Goal: Complete application form

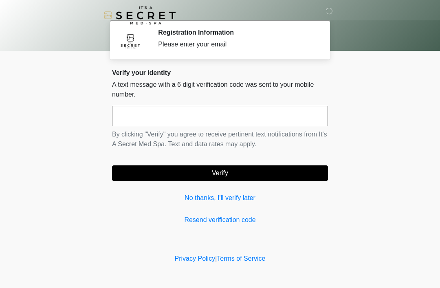
click at [229, 110] on input "text" at bounding box center [220, 116] width 216 height 20
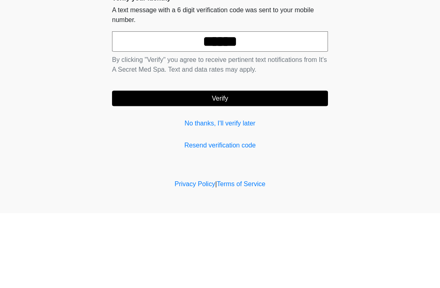
type input "******"
click at [279, 165] on button "Verify" at bounding box center [220, 172] width 216 height 15
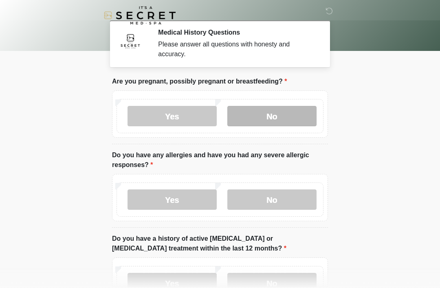
click at [283, 118] on label "No" at bounding box center [271, 116] width 89 height 20
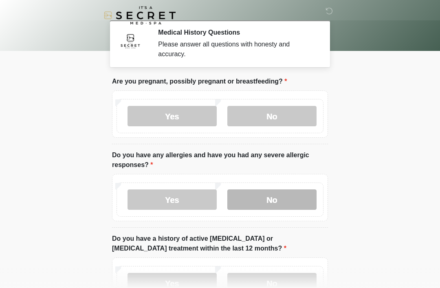
click at [281, 194] on label "No" at bounding box center [271, 199] width 89 height 20
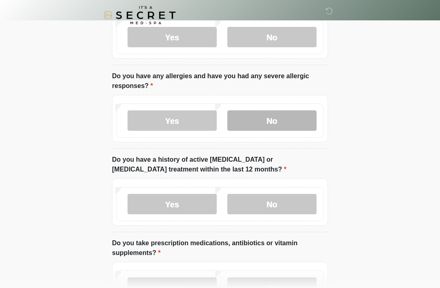
scroll to position [76, 0]
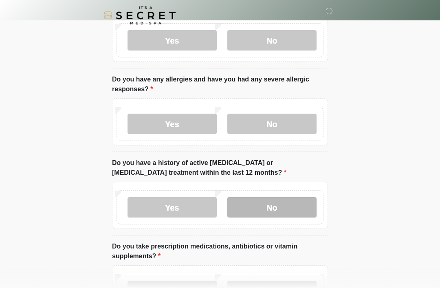
click at [298, 208] on label "No" at bounding box center [271, 207] width 89 height 20
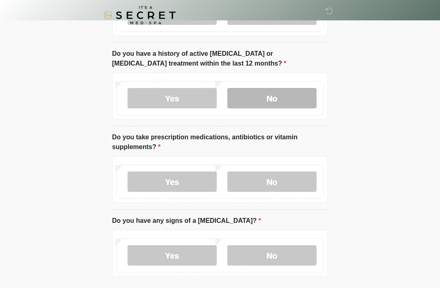
scroll to position [185, 0]
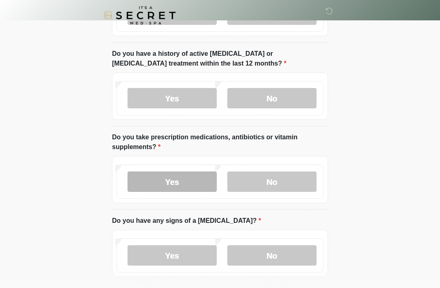
click at [184, 180] on label "Yes" at bounding box center [171, 181] width 89 height 20
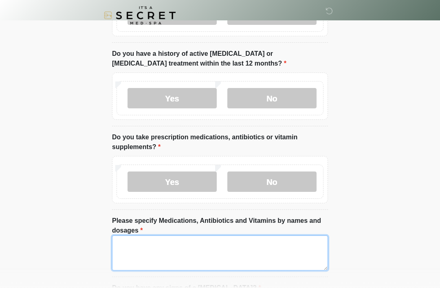
click at [243, 248] on textarea "Please specify Medications, Antibiotics and Vitamins by names and dosages" at bounding box center [220, 252] width 216 height 35
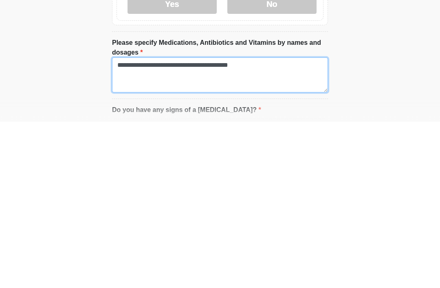
type textarea "**********"
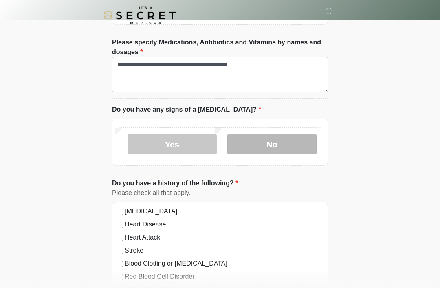
click at [289, 142] on label "No" at bounding box center [271, 144] width 89 height 20
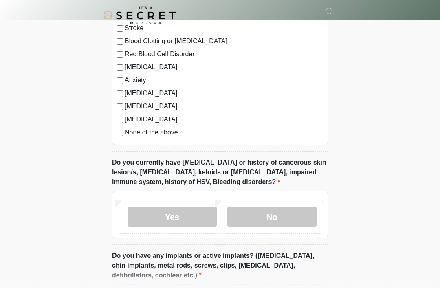
scroll to position [586, 0]
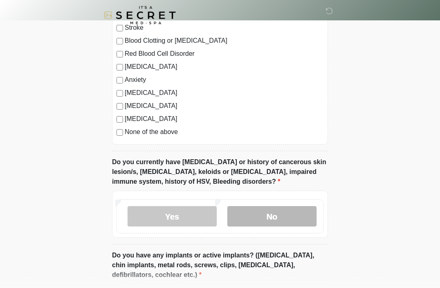
click at [290, 215] on label "No" at bounding box center [271, 216] width 89 height 20
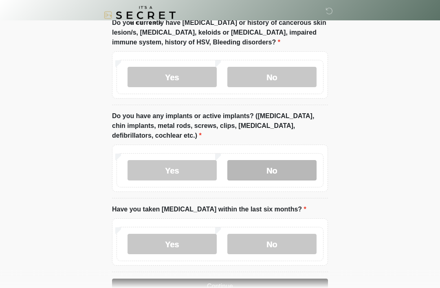
click at [286, 164] on label "No" at bounding box center [271, 170] width 89 height 20
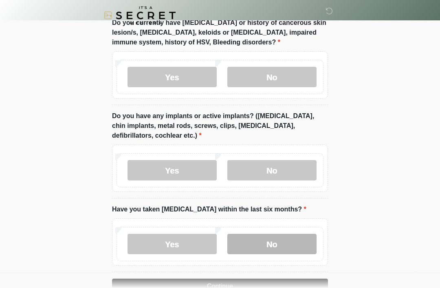
click at [282, 243] on label "No" at bounding box center [271, 244] width 89 height 20
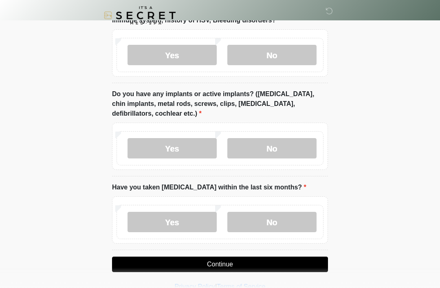
click at [266, 261] on button "Continue" at bounding box center [220, 264] width 216 height 15
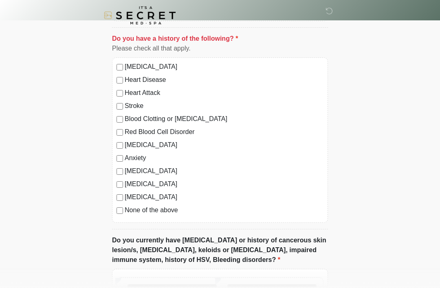
click at [162, 208] on label "None of the above" at bounding box center [224, 210] width 199 height 10
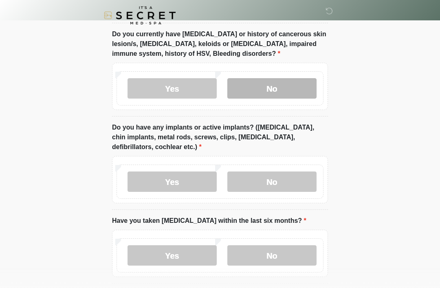
scroll to position [747, 0]
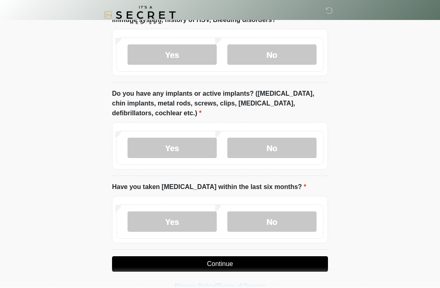
click at [257, 257] on button "Continue" at bounding box center [220, 264] width 216 height 15
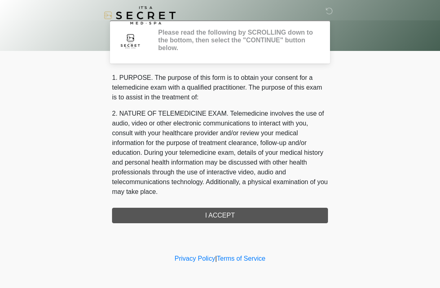
scroll to position [0, 0]
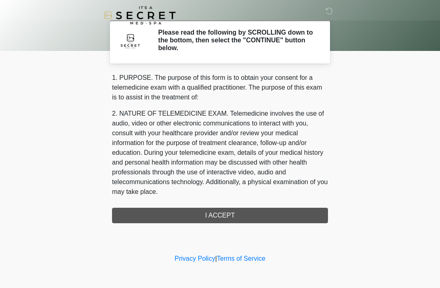
click at [239, 215] on div "1. PURPOSE. The purpose of this form is to obtain your consent for a telemedici…" at bounding box center [220, 148] width 216 height 150
click at [247, 215] on div "1. PURPOSE. The purpose of this form is to obtain your consent for a telemedici…" at bounding box center [220, 148] width 216 height 150
click at [221, 222] on div "1. PURPOSE. The purpose of this form is to obtain your consent for a telemedici…" at bounding box center [220, 148] width 216 height 150
click at [230, 211] on div "1. PURPOSE. The purpose of this form is to obtain your consent for a telemedici…" at bounding box center [220, 148] width 216 height 150
click at [231, 215] on div "1. PURPOSE. The purpose of this form is to obtain your consent for a telemedici…" at bounding box center [220, 148] width 216 height 150
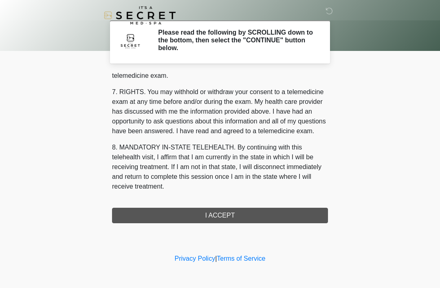
click at [206, 214] on div "1. PURPOSE. The purpose of this form is to obtain your consent for a telemedici…" at bounding box center [220, 148] width 216 height 150
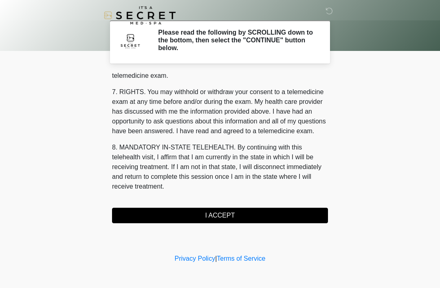
click at [237, 216] on button "I ACCEPT" at bounding box center [220, 215] width 216 height 15
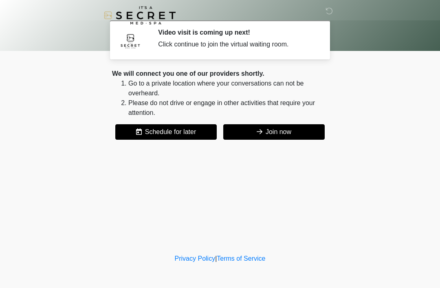
click at [290, 134] on button "Join now" at bounding box center [273, 131] width 101 height 15
